Goal: Task Accomplishment & Management: Manage account settings

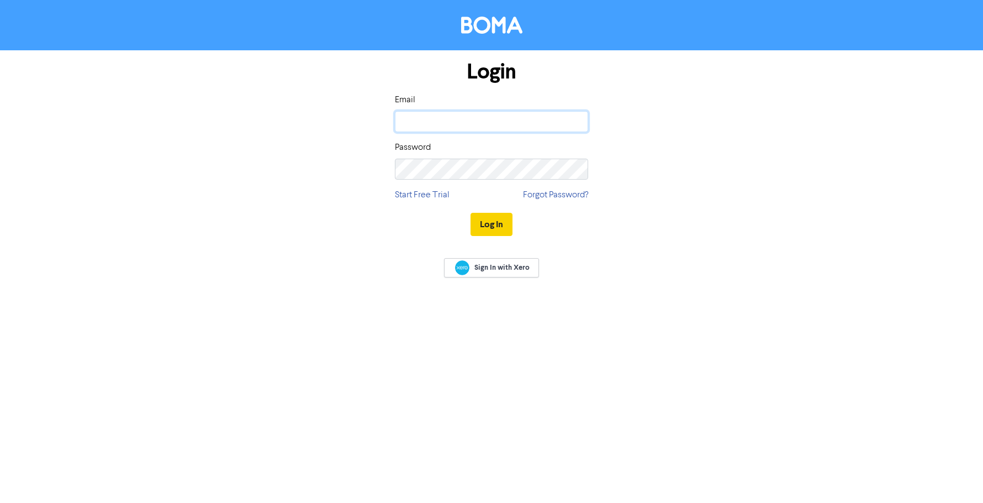
type input "[EMAIL_ADDRESS][DOMAIN_NAME]"
drag, startPoint x: 494, startPoint y: 225, endPoint x: 105, endPoint y: 189, distance: 391.1
click at [494, 226] on button "Log In" at bounding box center [492, 224] width 42 height 23
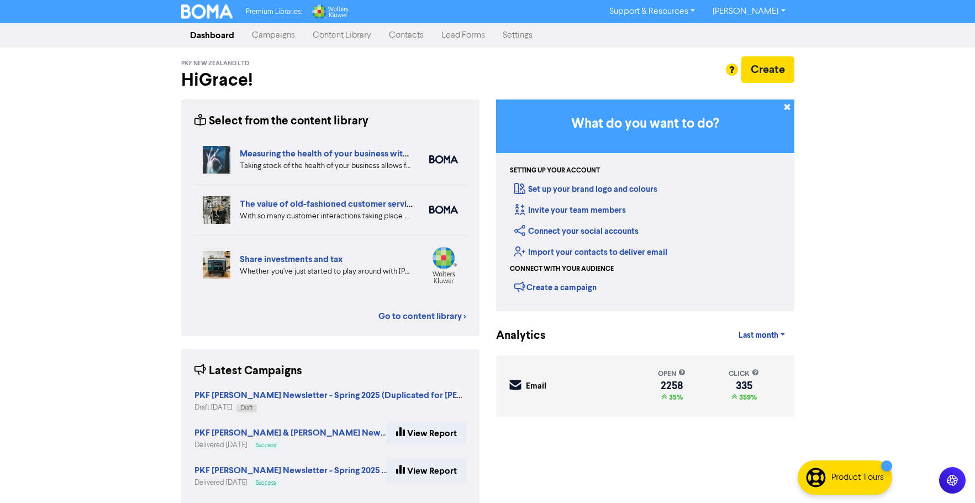
click at [276, 35] on link "Campaigns" at bounding box center [273, 35] width 61 height 22
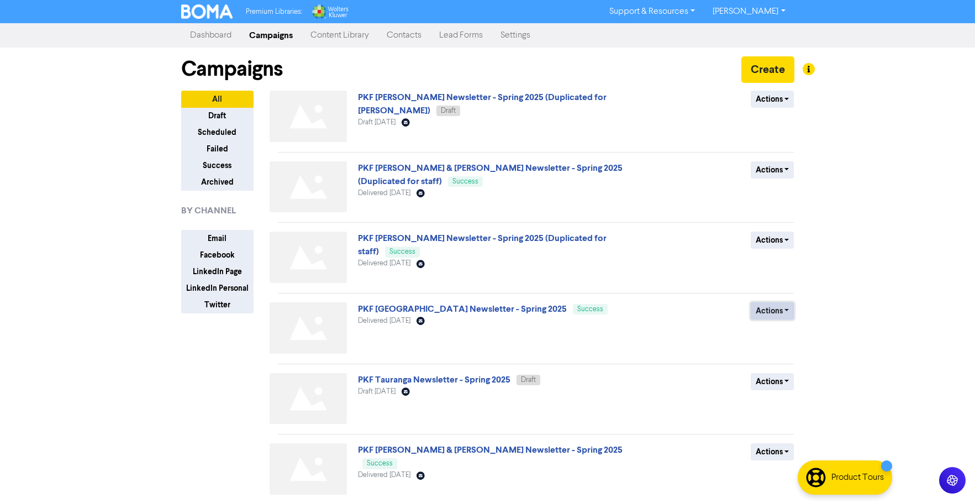
click at [780, 308] on button "Actions" at bounding box center [773, 310] width 44 height 17
click at [646, 328] on div "Actions Duplicate Archive" at bounding box center [714, 330] width 178 height 56
click at [486, 304] on span "PKF [GEOGRAPHIC_DATA] Newsletter - Spring 2025 Success" at bounding box center [483, 308] width 250 height 9
click at [462, 309] on link "PKF [GEOGRAPHIC_DATA] Newsletter - Spring 2025" at bounding box center [462, 308] width 209 height 11
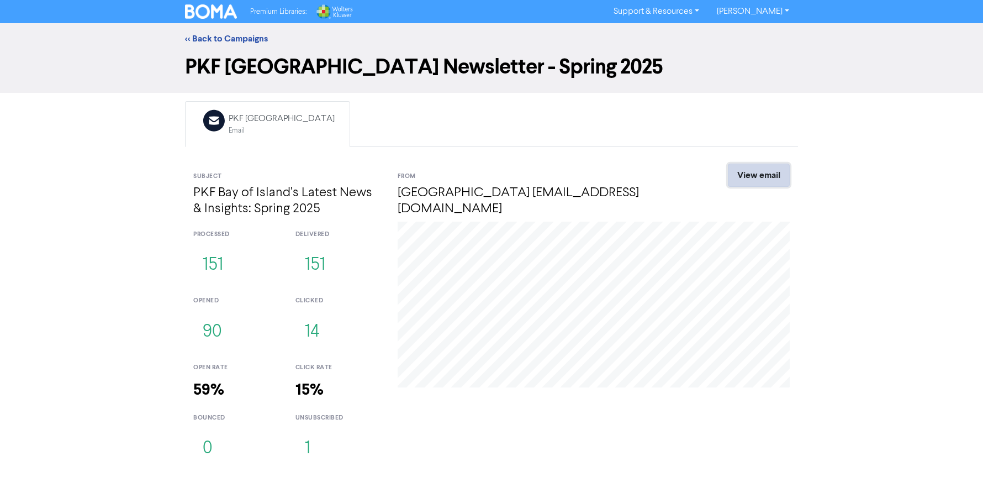
click at [757, 171] on link "View email" at bounding box center [759, 175] width 62 height 23
click at [305, 329] on button "14" at bounding box center [313, 332] width 34 height 36
click at [207, 327] on button "90" at bounding box center [212, 332] width 38 height 36
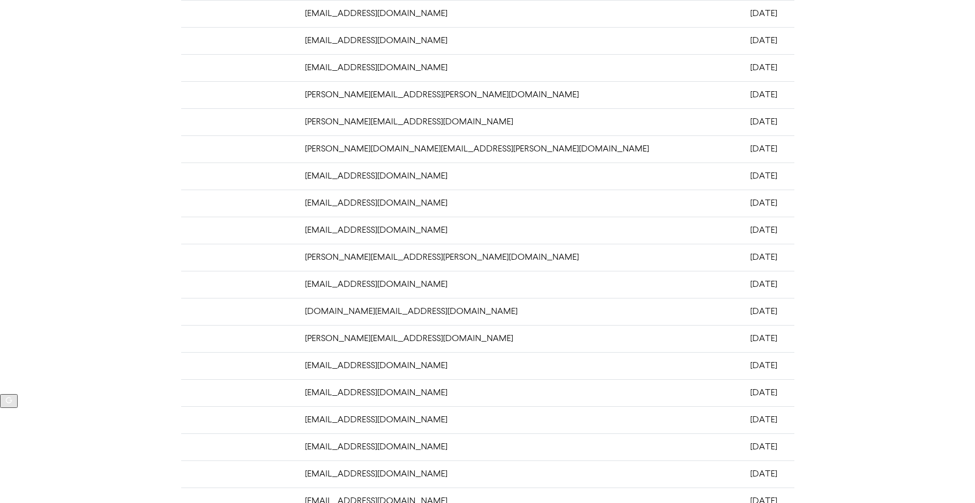
scroll to position [217, 0]
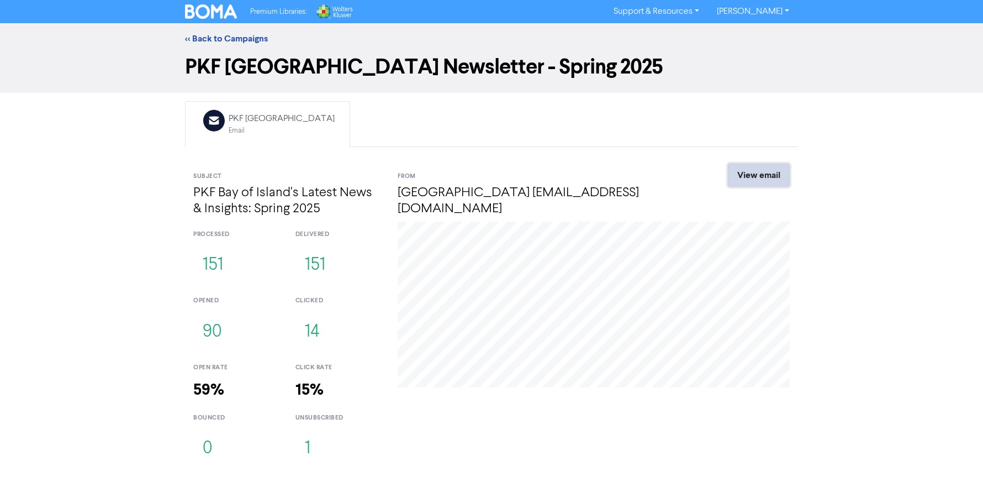
click at [764, 183] on link "View email" at bounding box center [759, 175] width 62 height 23
click at [227, 37] on link "<< Back to Campaigns" at bounding box center [226, 38] width 83 height 11
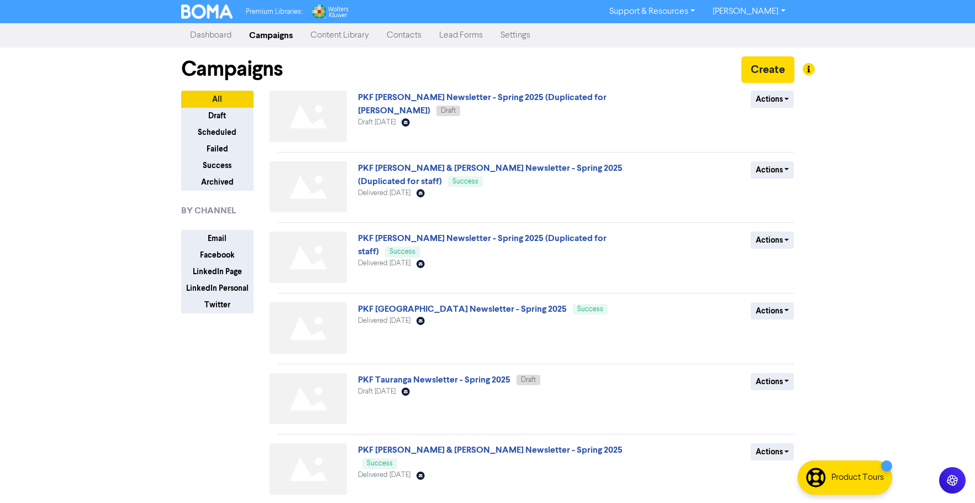
click at [267, 34] on link "Campaigns" at bounding box center [270, 35] width 61 height 22
click at [329, 35] on link "Content Library" at bounding box center [340, 35] width 76 height 22
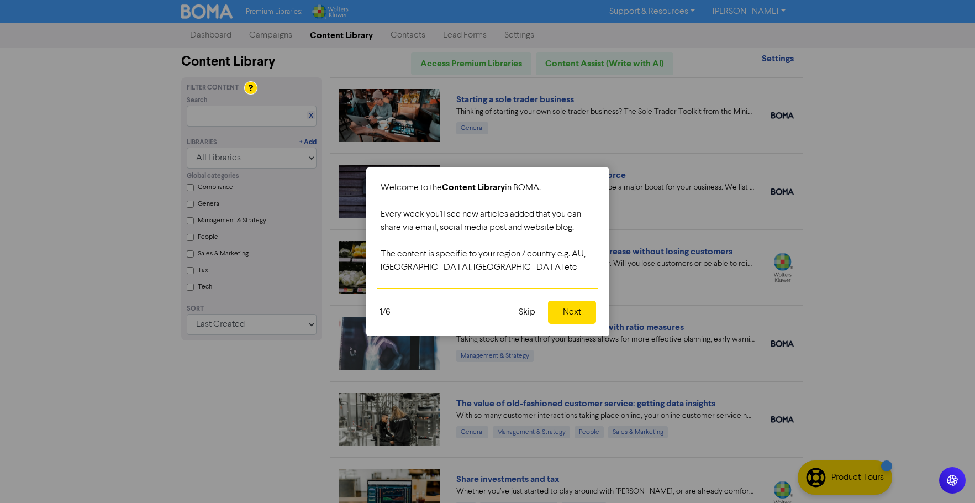
click at [567, 308] on button "Next" at bounding box center [572, 312] width 48 height 23
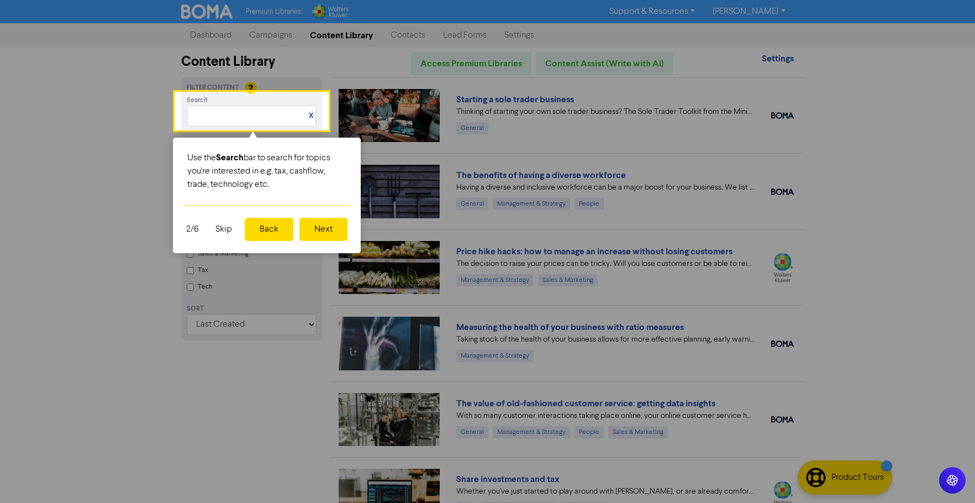
click at [326, 231] on button "Next" at bounding box center [323, 229] width 48 height 23
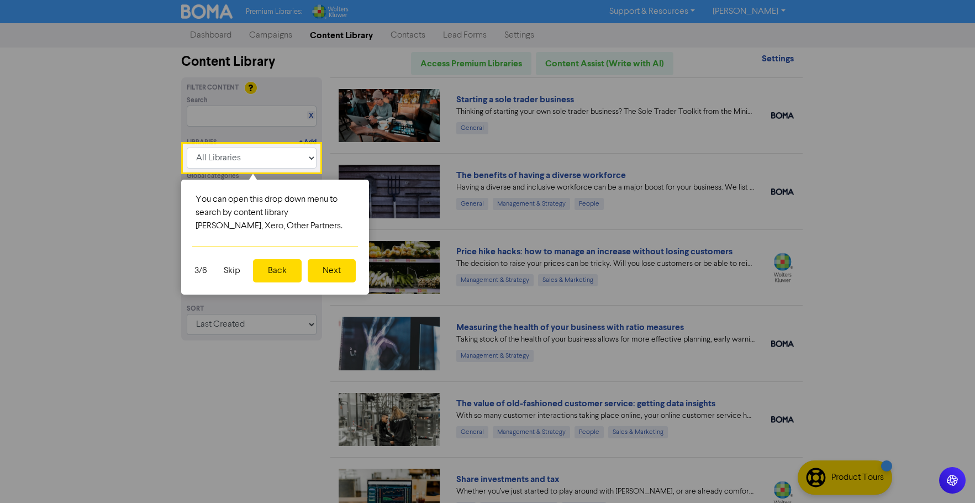
click at [322, 263] on button "Next" at bounding box center [332, 270] width 48 height 23
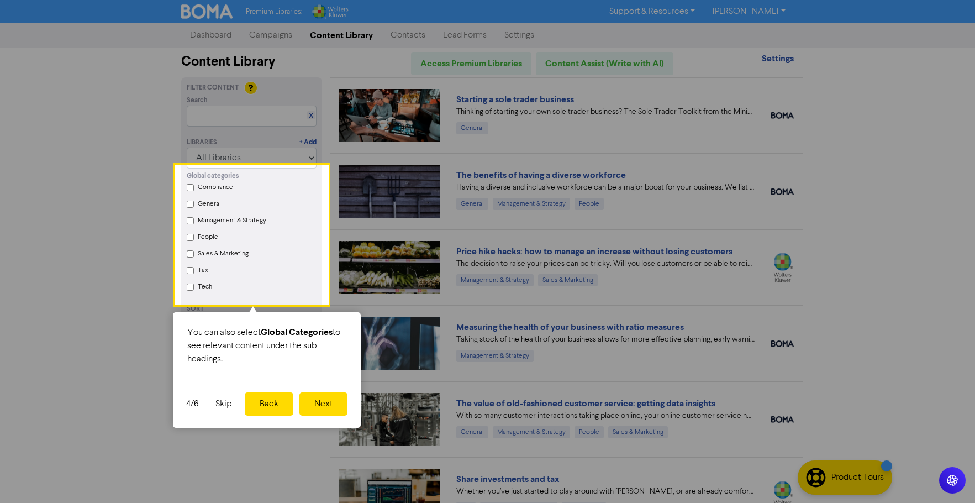
click at [220, 403] on button "Skip" at bounding box center [224, 403] width 30 height 23
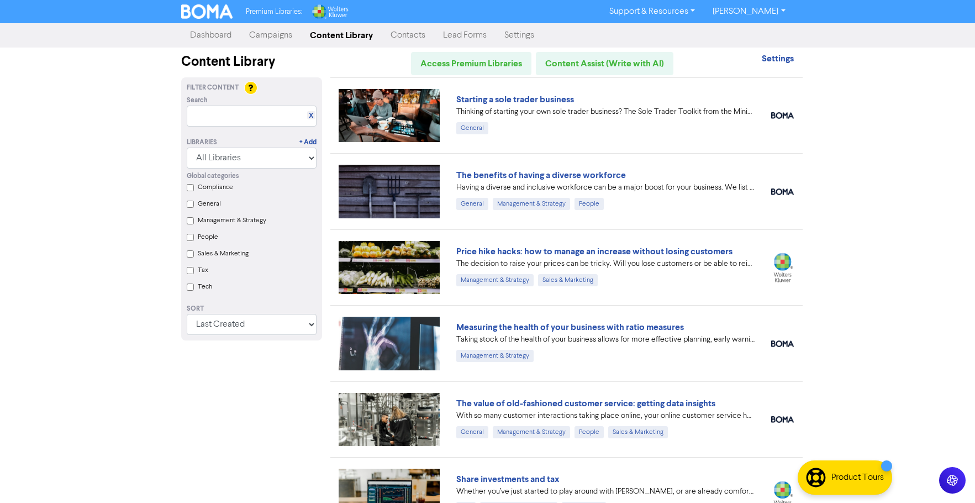
click at [280, 34] on link "Campaigns" at bounding box center [270, 35] width 61 height 22
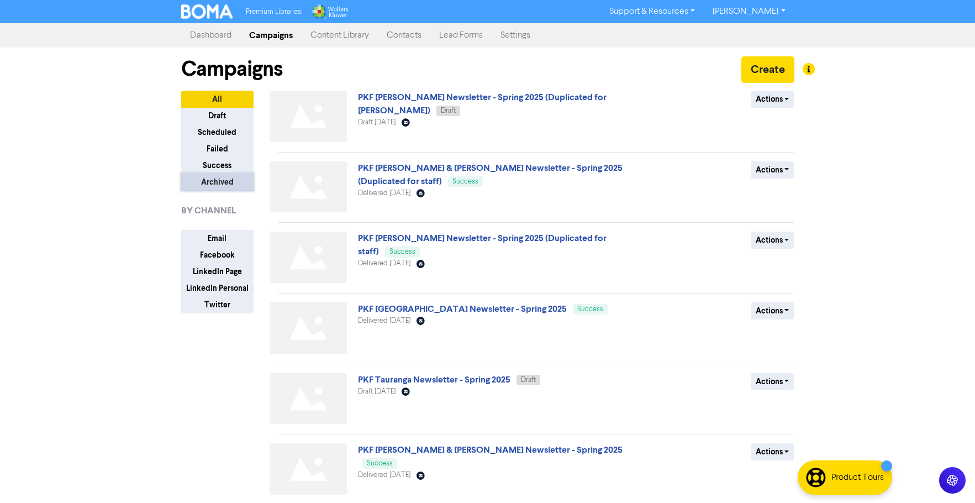
click at [206, 187] on button "Archived" at bounding box center [217, 181] width 72 height 17
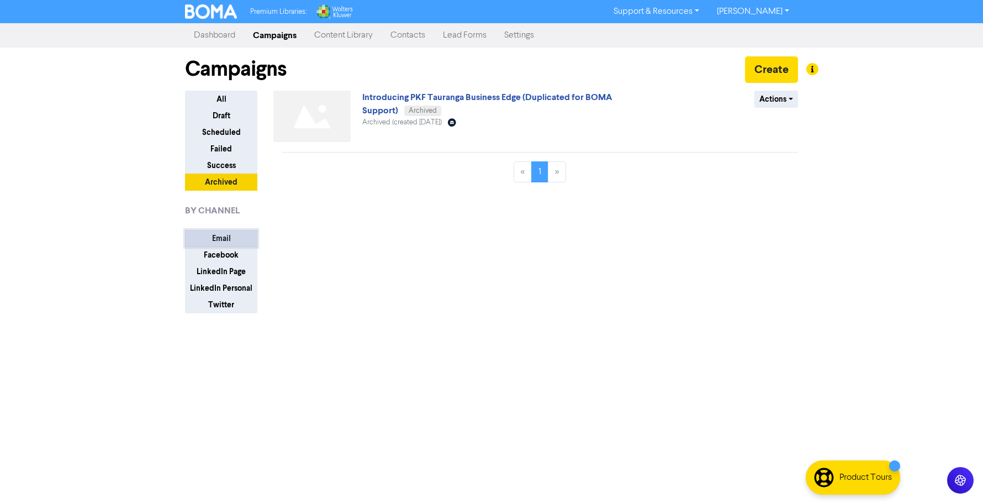
click at [227, 235] on button "Email" at bounding box center [221, 238] width 72 height 17
click at [228, 235] on button "Email" at bounding box center [221, 238] width 72 height 17
click at [225, 92] on button "All" at bounding box center [221, 99] width 72 height 17
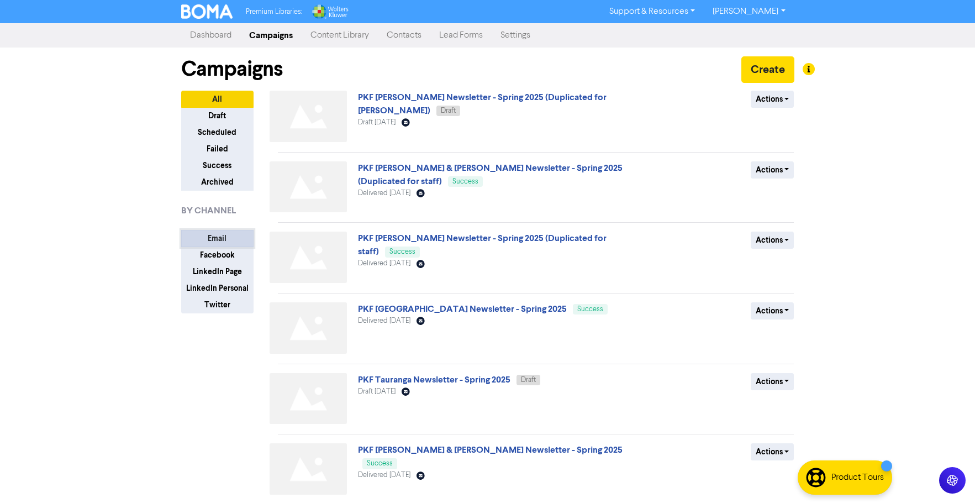
click at [226, 238] on button "Email" at bounding box center [217, 238] width 72 height 17
click at [749, 62] on button "Create" at bounding box center [767, 69] width 53 height 27
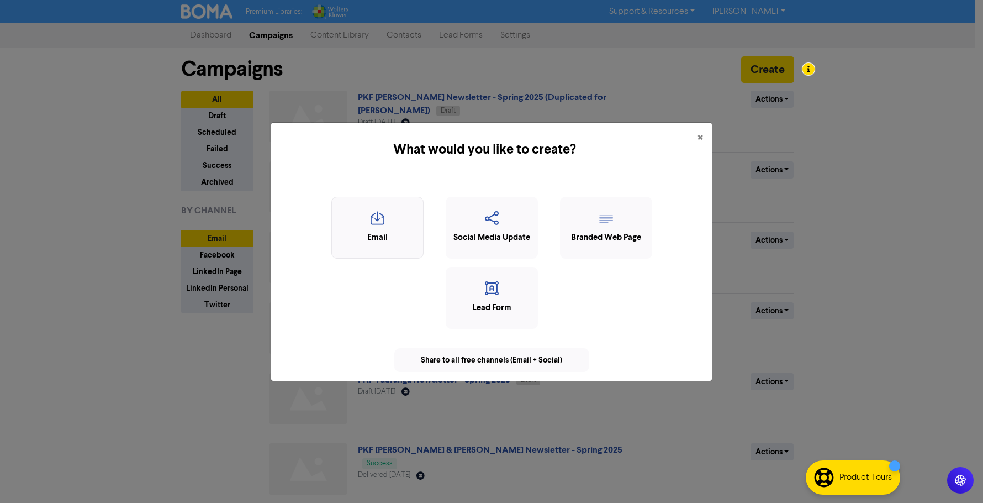
click at [385, 243] on div "Email" at bounding box center [378, 237] width 80 height 13
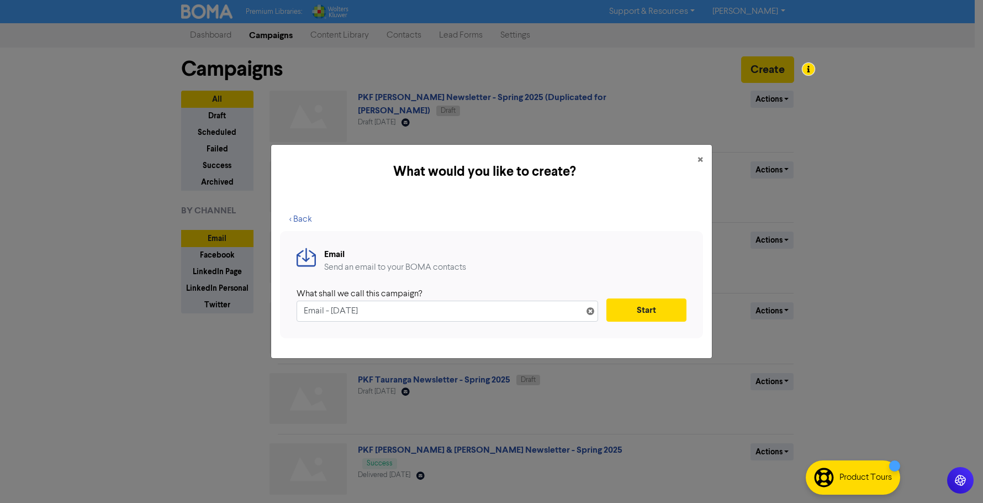
click at [315, 312] on input "Email - [DATE]" at bounding box center [448, 311] width 302 height 21
drag, startPoint x: 410, startPoint y: 313, endPoint x: 266, endPoint y: 317, distance: 144.2
click at [266, 317] on div "What would you like to create? × < Back Email Send an email to your BOMA contac…" at bounding box center [491, 251] width 983 height 503
type input "PKF BOI Toy Drive"
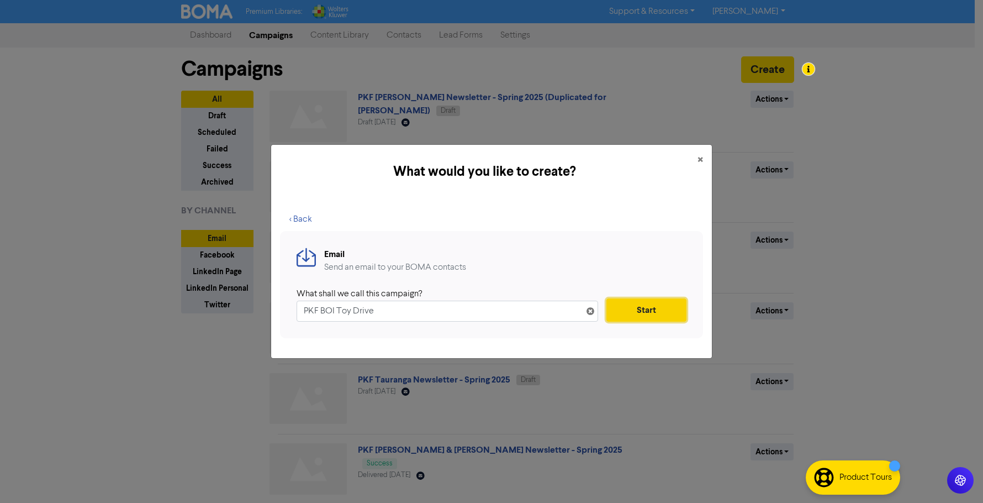
click at [678, 304] on button "Start" at bounding box center [647, 309] width 80 height 23
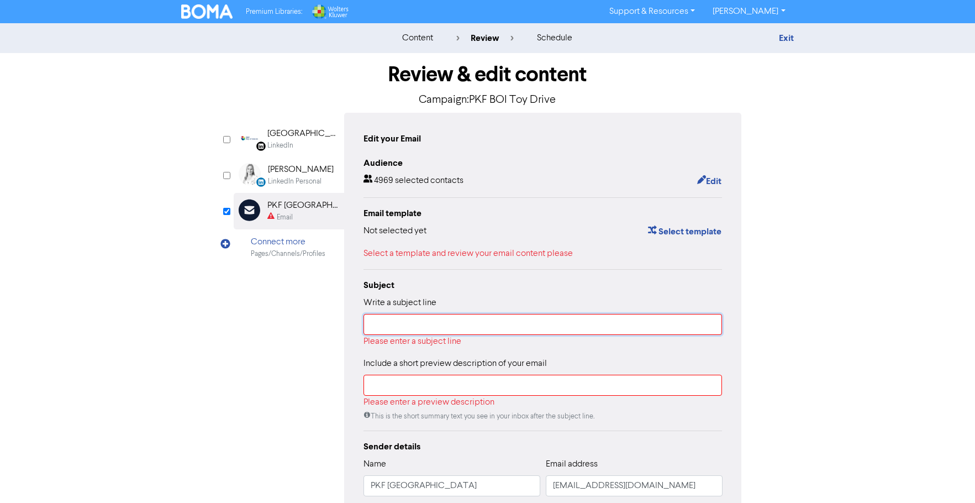
click at [392, 328] on input "text" at bounding box center [543, 324] width 359 height 21
click at [792, 37] on link "Exit" at bounding box center [786, 38] width 15 height 11
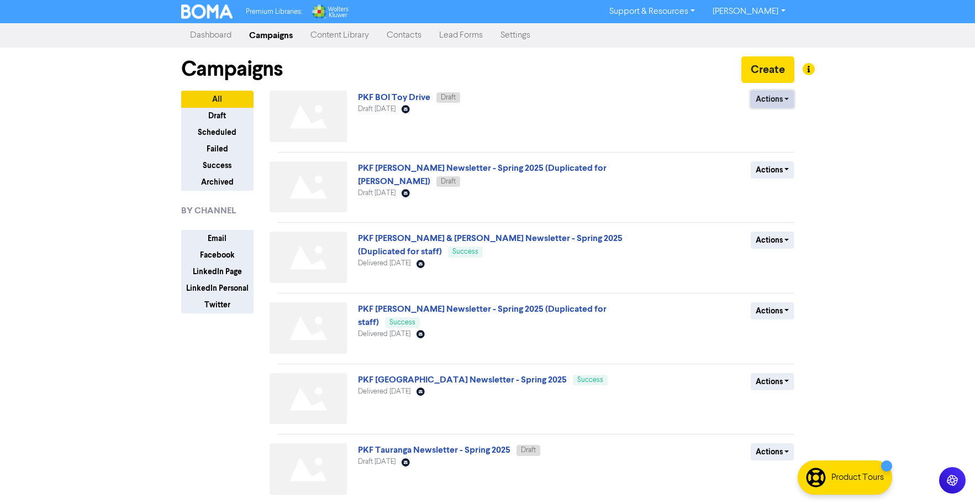
click at [770, 102] on button "Actions" at bounding box center [773, 99] width 44 height 17
click at [792, 124] on button "Delete" at bounding box center [794, 123] width 87 height 18
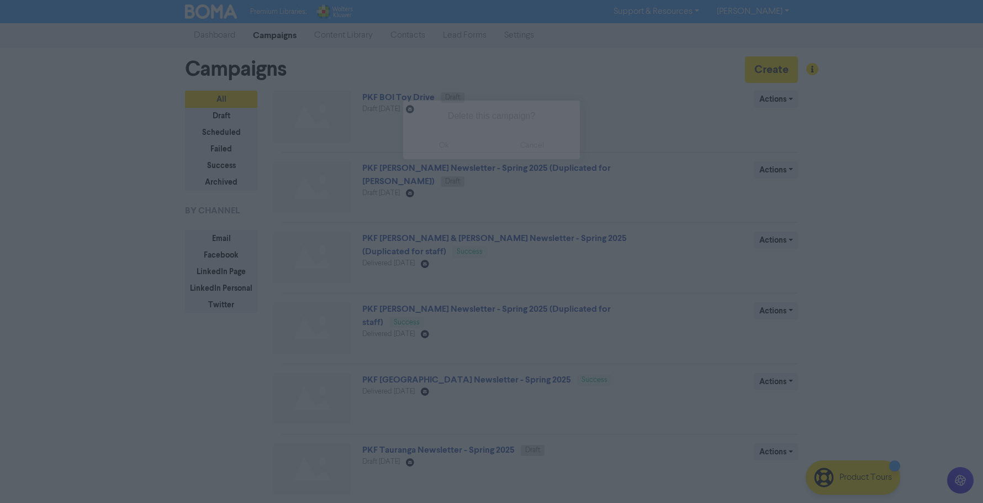
click at [440, 141] on button "ok" at bounding box center [444, 145] width 82 height 28
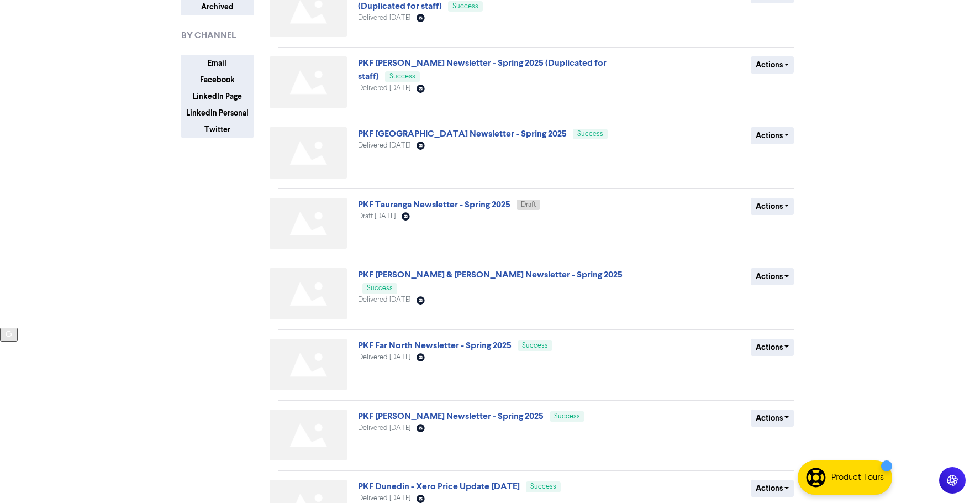
scroll to position [166, 0]
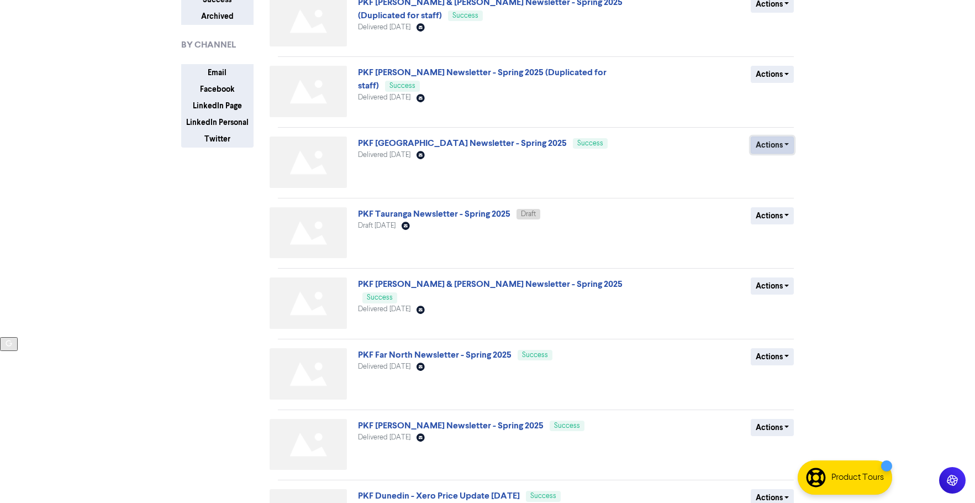
click at [784, 144] on button "Actions" at bounding box center [773, 144] width 44 height 17
click at [775, 170] on button "Duplicate" at bounding box center [794, 169] width 87 height 18
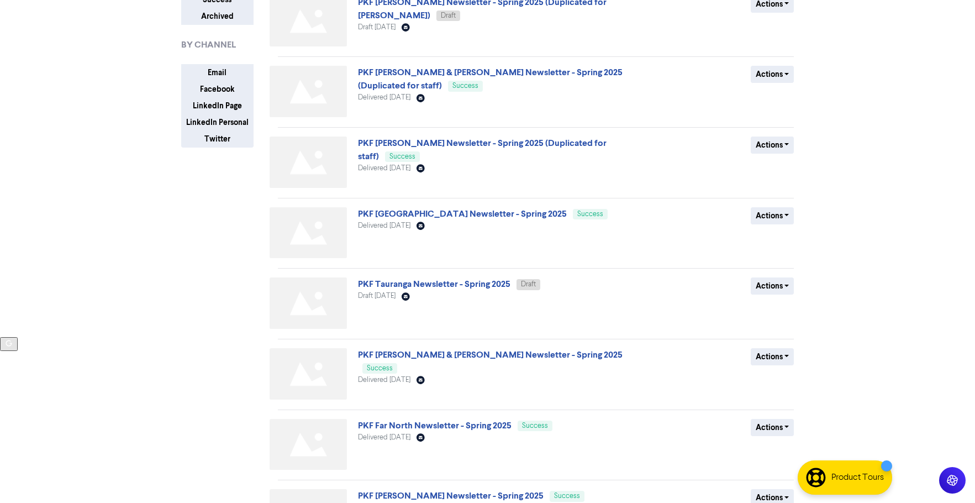
scroll to position [0, 0]
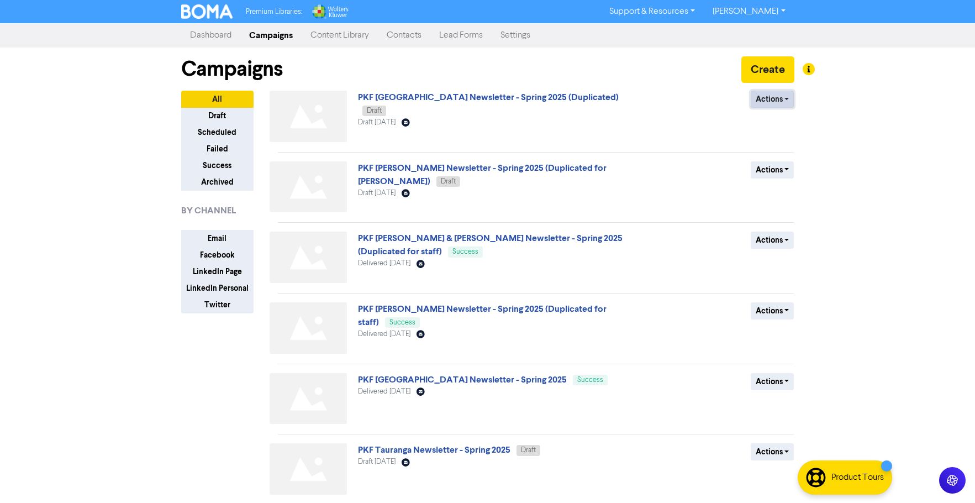
click at [771, 103] on button "Actions" at bounding box center [773, 99] width 44 height 17
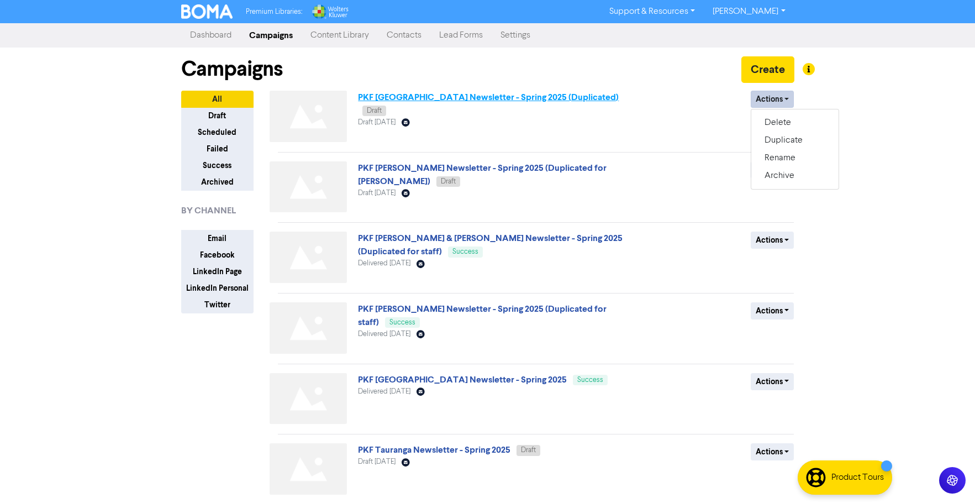
click at [445, 101] on link "PKF [GEOGRAPHIC_DATA] Newsletter - Spring 2025 (Duplicated)" at bounding box center [488, 97] width 261 height 11
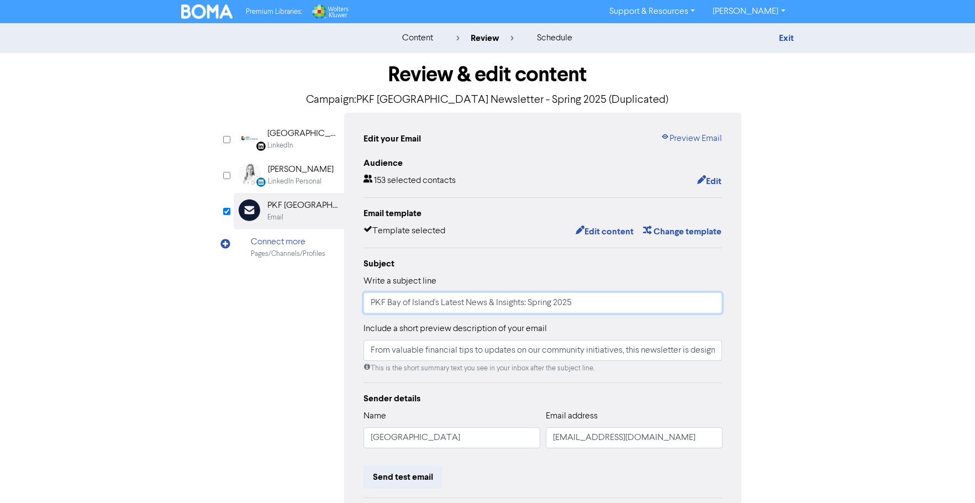
drag, startPoint x: 442, startPoint y: 304, endPoint x: 591, endPoint y: 306, distance: 149.2
click at [591, 306] on input "PKF Bay of Island's Latest News & Insights: Spring 2025" at bounding box center [543, 302] width 359 height 21
drag, startPoint x: 387, startPoint y: 302, endPoint x: 644, endPoint y: 303, distance: 256.3
click at [644, 303] on input "PKF Bay of Island's Latest News & Insights: Spring 2025" at bounding box center [543, 302] width 359 height 21
type input "PKF Northland Christmas Collection for Women's Refuge [GEOGRAPHIC_DATA]"
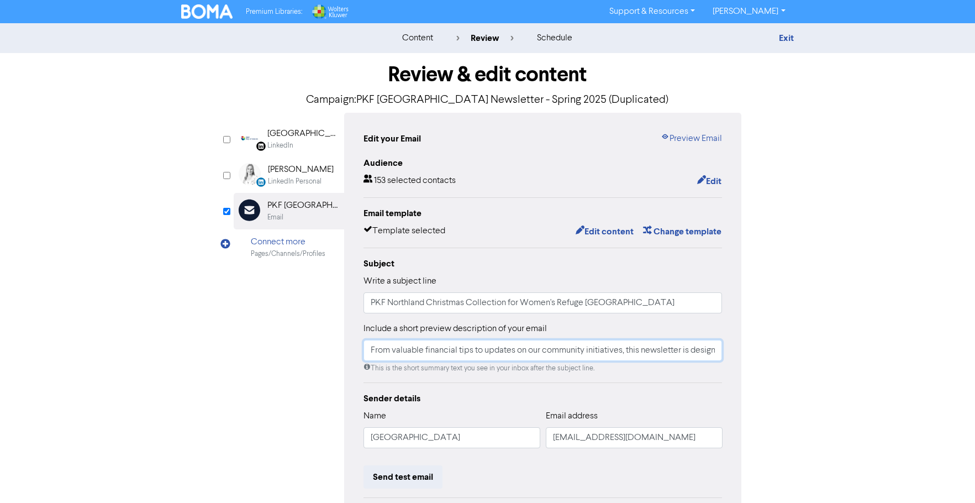
drag, startPoint x: 681, startPoint y: 352, endPoint x: 583, endPoint y: 349, distance: 97.8
click at [680, 352] on input "From valuable financial tips to updates on our community initiatives, this news…" at bounding box center [543, 350] width 359 height 21
click at [384, 352] on input "From valuable financial tips to updates on our community initiatives, this news…" at bounding box center [543, 350] width 359 height 21
click at [606, 236] on button "Edit content" at bounding box center [604, 231] width 59 height 14
